Goal: Task Accomplishment & Management: Manage account settings

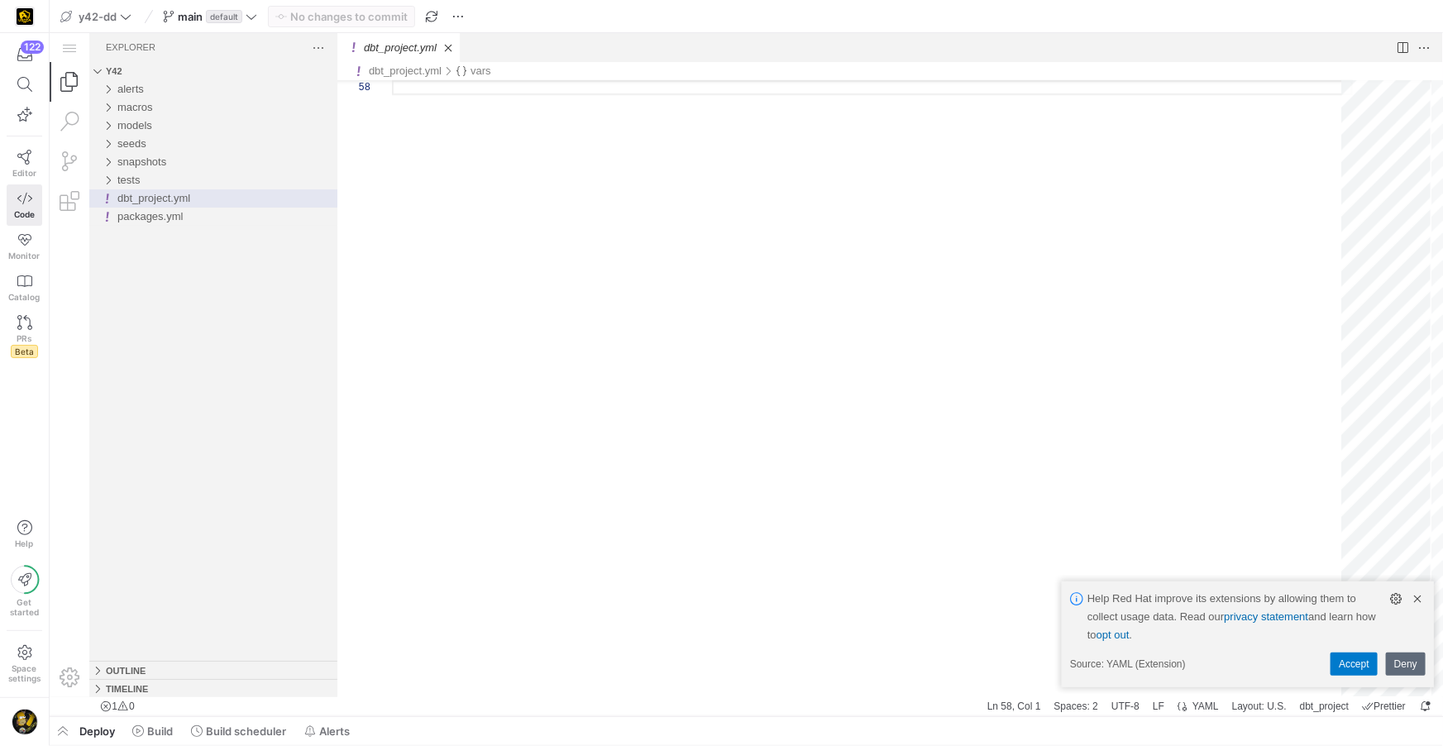
scroll to position [103, 0]
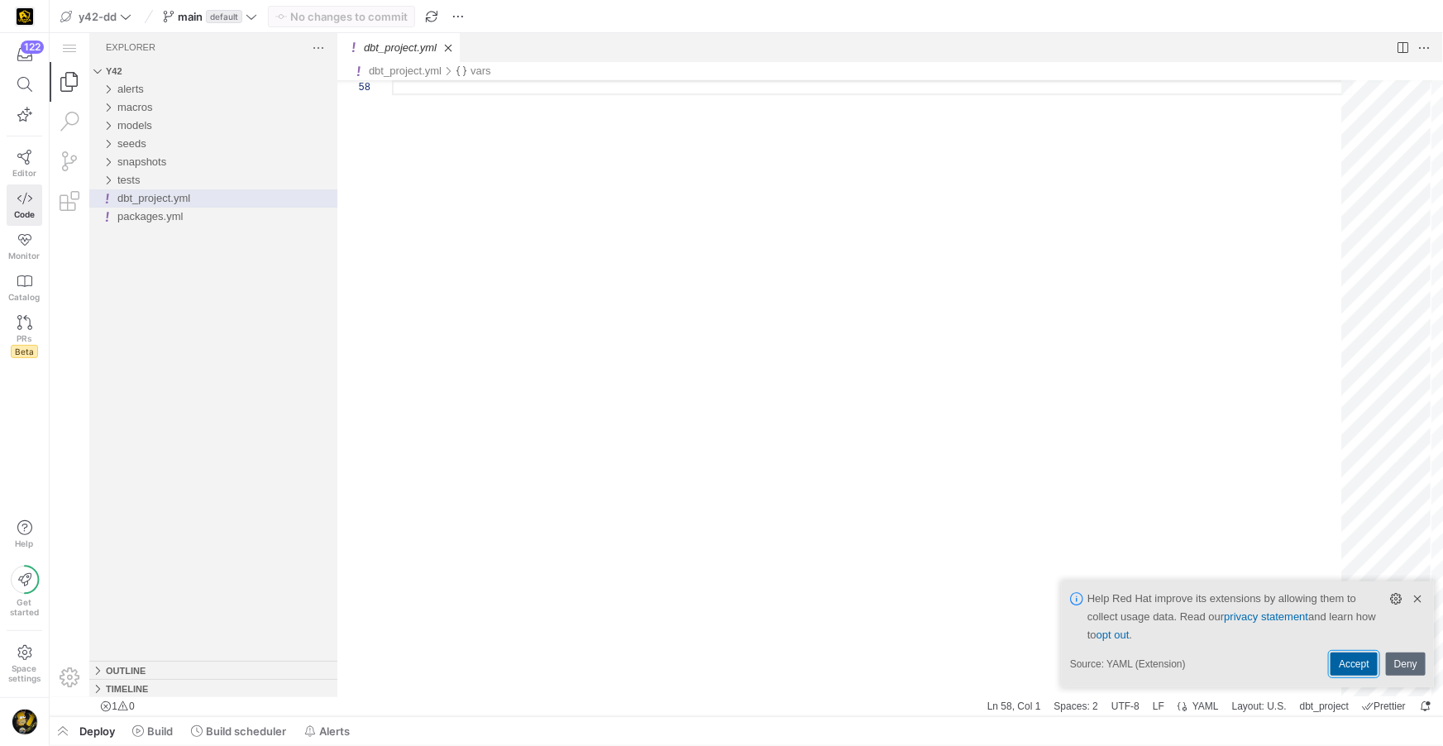
click at [1362, 660] on link "Accept" at bounding box center [1352, 662] width 47 height 23
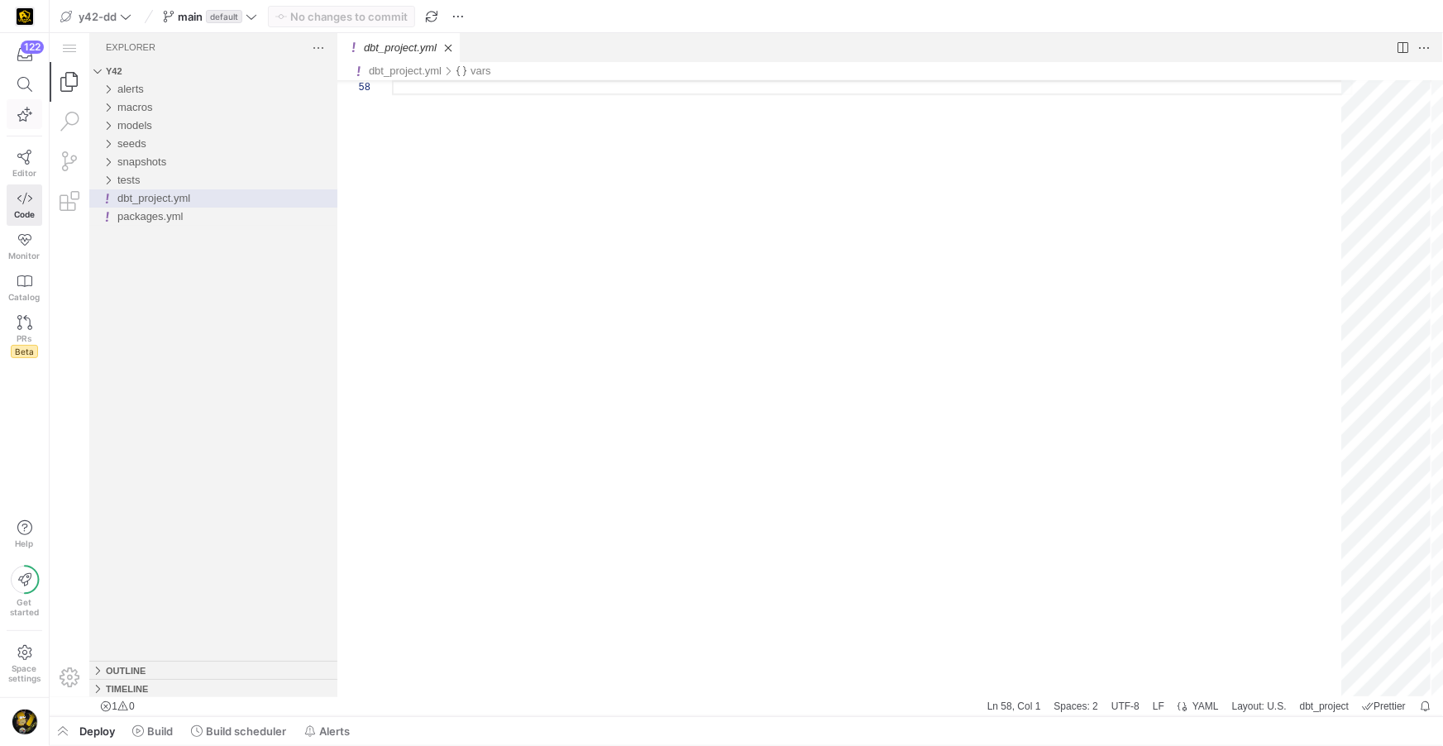
click at [31, 115] on icon "button" at bounding box center [24, 114] width 15 height 15
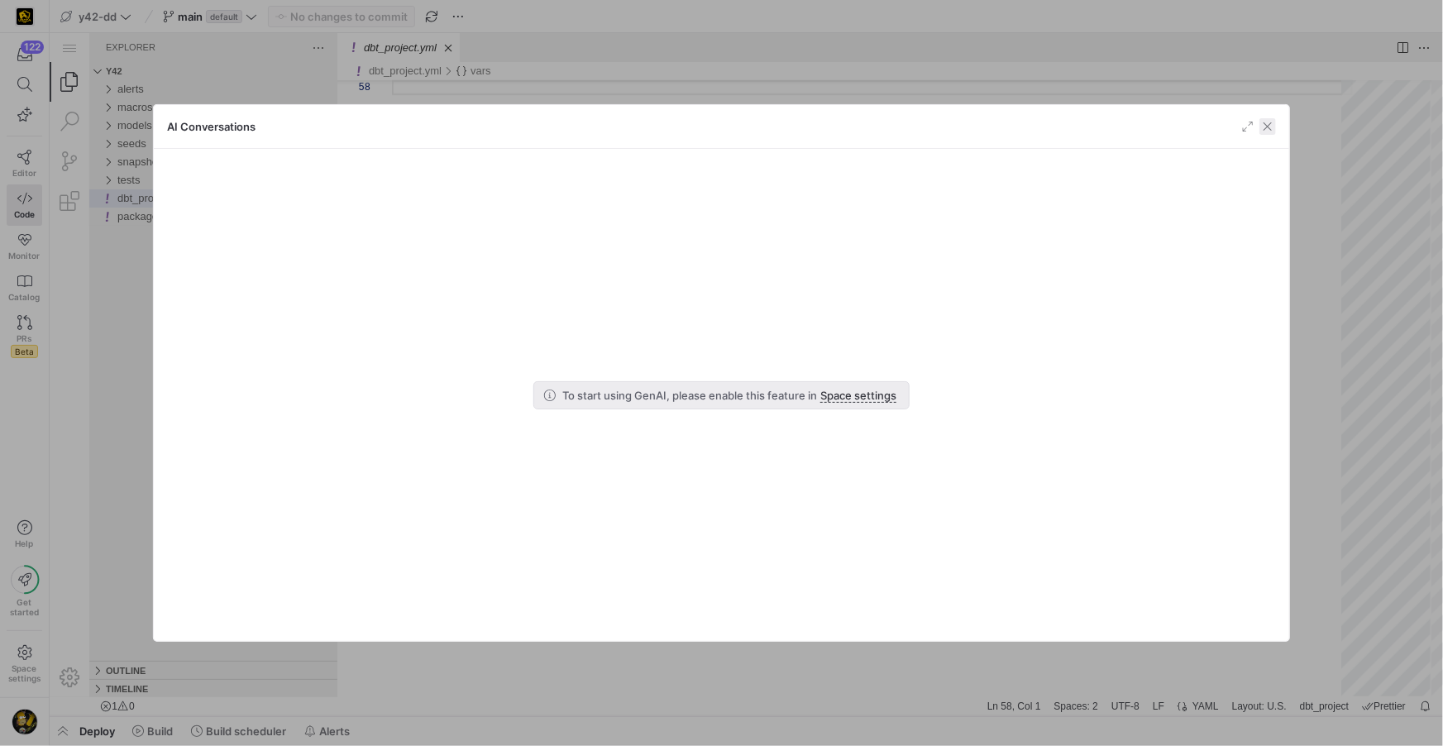
click at [1267, 125] on span "button" at bounding box center [1267, 126] width 17 height 17
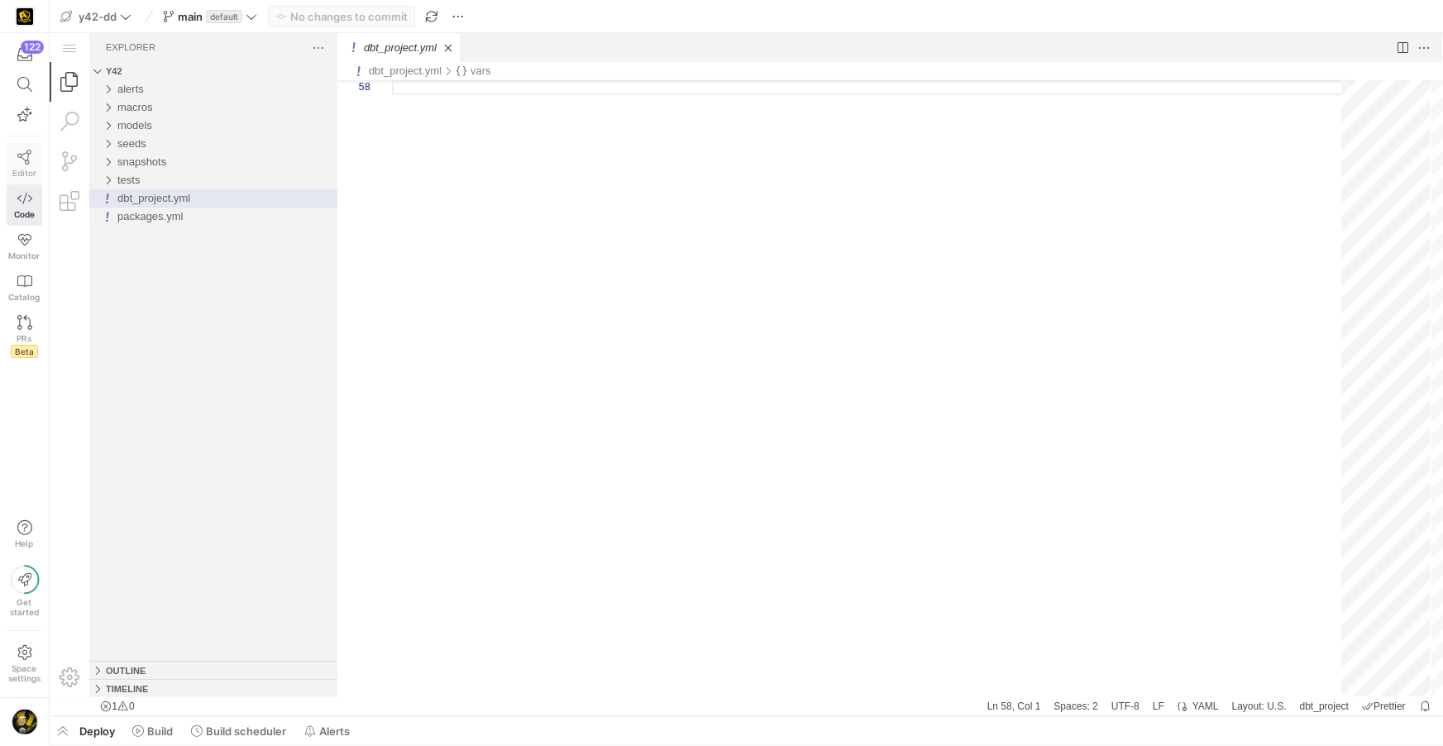
click at [27, 160] on icon at bounding box center [24, 157] width 15 height 15
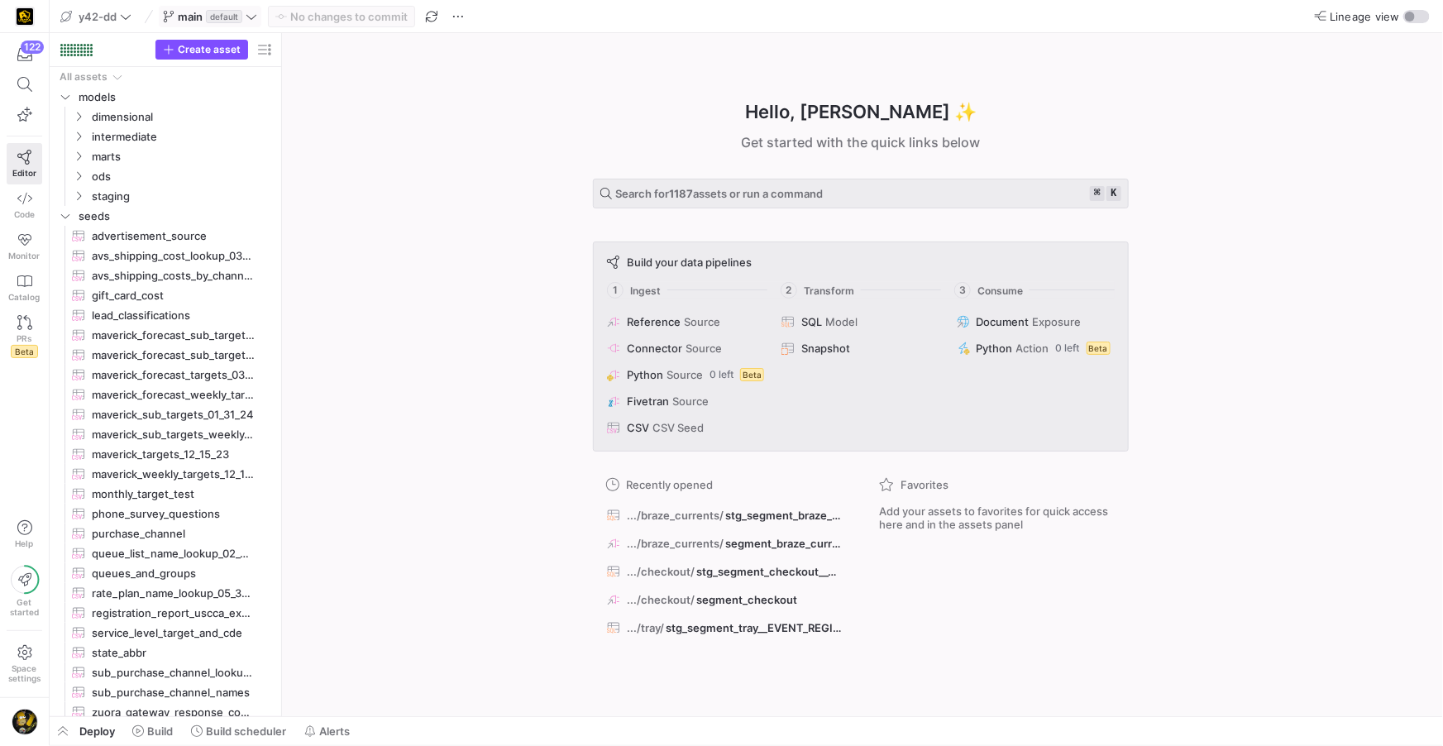
click at [185, 17] on span "main" at bounding box center [190, 16] width 25 height 13
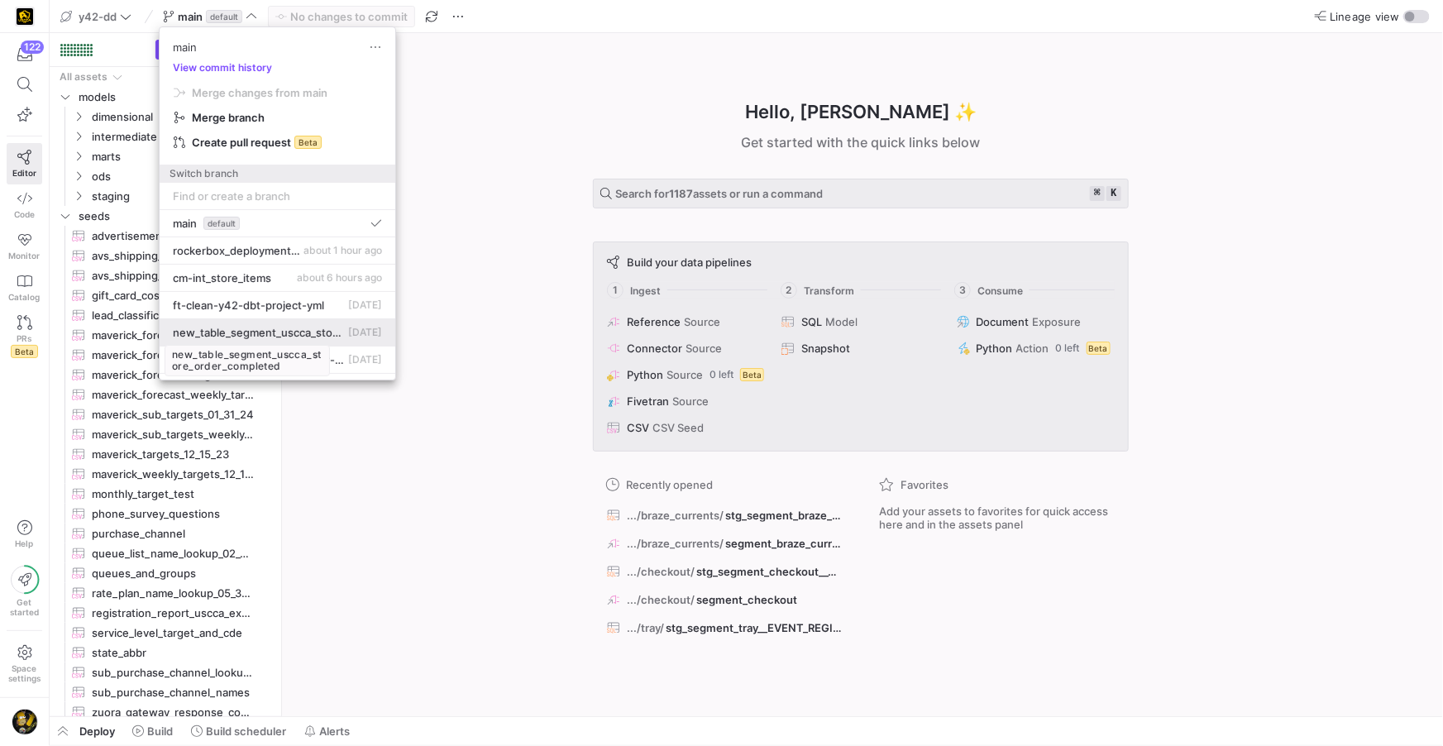
click at [279, 332] on span "new_table_segment_uscca_store_order_completed" at bounding box center [259, 332] width 172 height 13
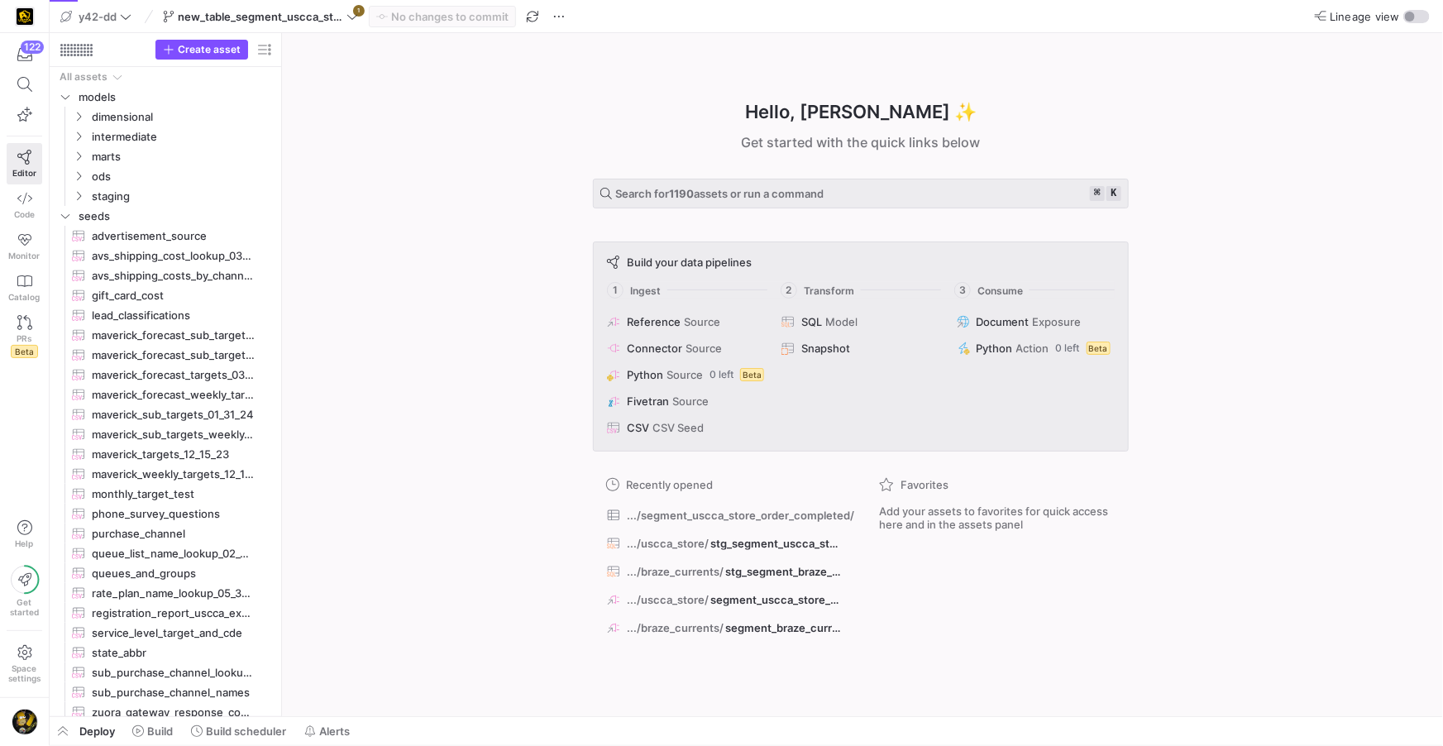
click at [379, 157] on div "Hello, [PERSON_NAME] ✨ Get started with the quick links below Search for 1190 a…" at bounding box center [861, 374] width 1144 height 683
click at [359, 12] on span at bounding box center [261, 17] width 202 height 20
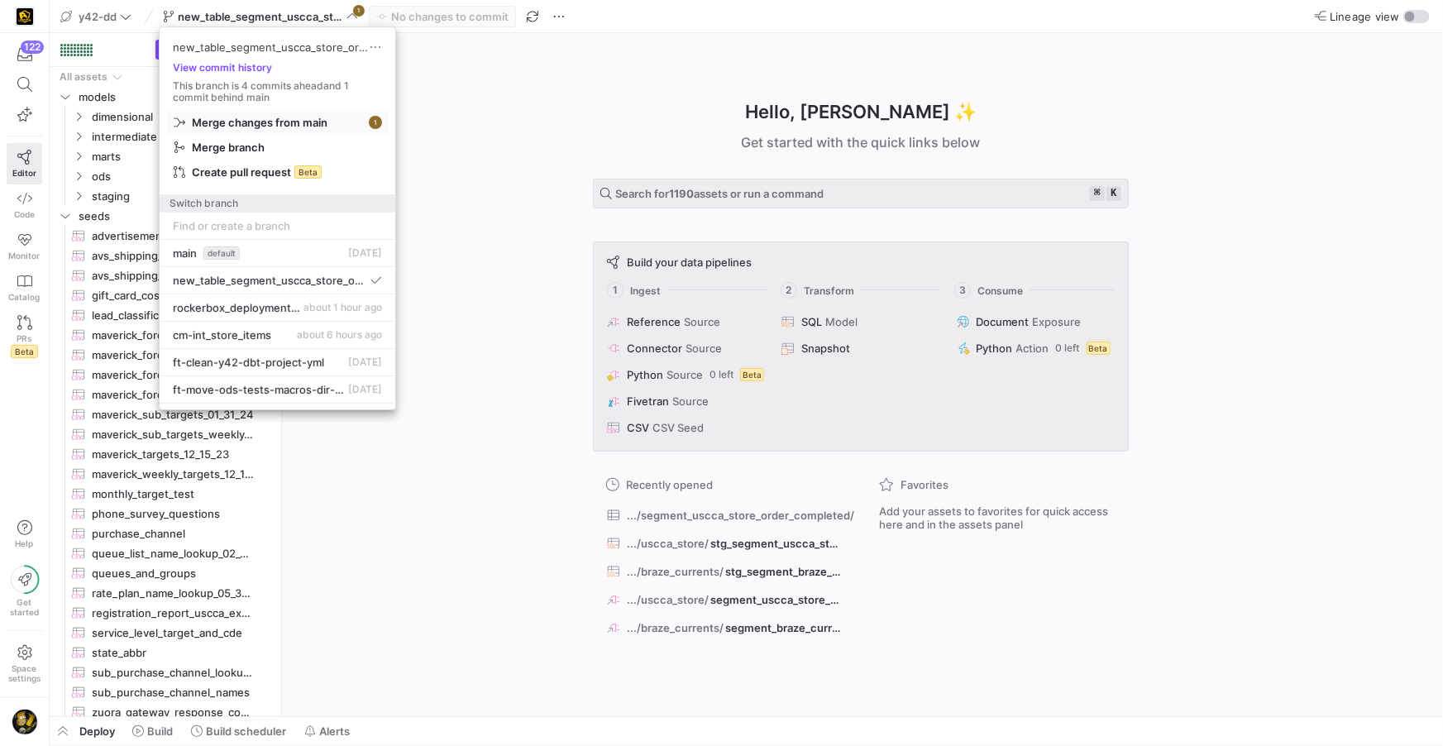
click at [300, 122] on span "Merge changes from main" at bounding box center [260, 122] width 136 height 13
